Goal: Check status: Check status

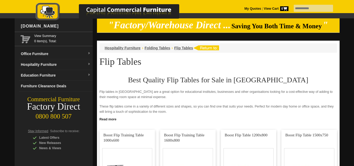
scroll to position [2, 0]
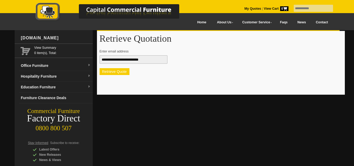
click at [116, 71] on button "Retrieve Quote" at bounding box center [114, 71] width 30 height 7
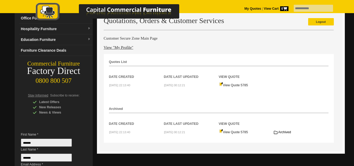
scroll to position [42, 0]
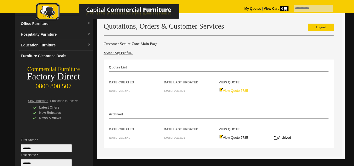
click at [233, 91] on link "View Quote 5785" at bounding box center [233, 91] width 29 height 4
